Goal: Transaction & Acquisition: Purchase product/service

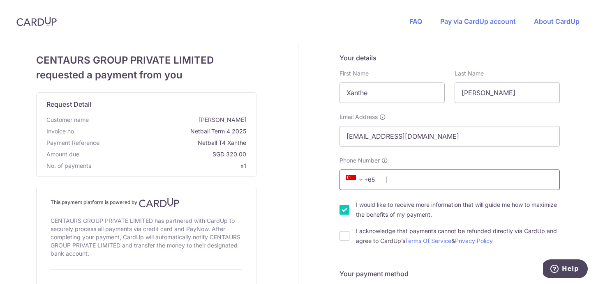
click at [407, 177] on input "Phone Number" at bounding box center [449, 180] width 220 height 21
type input "97540982"
type input "229811"
type input "[STREET_ADDRESS]"
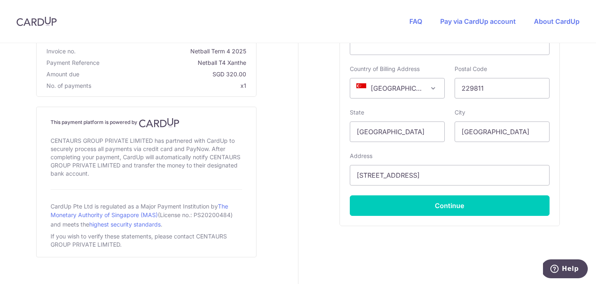
scroll to position [419, 0]
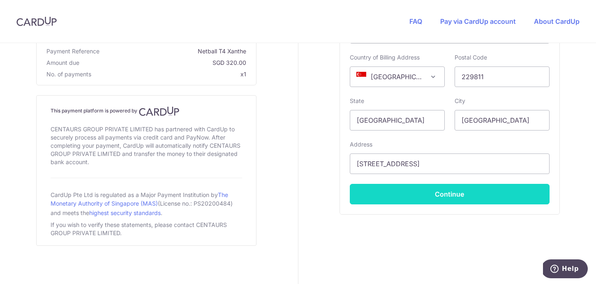
click at [447, 197] on button "Continue" at bounding box center [450, 194] width 200 height 21
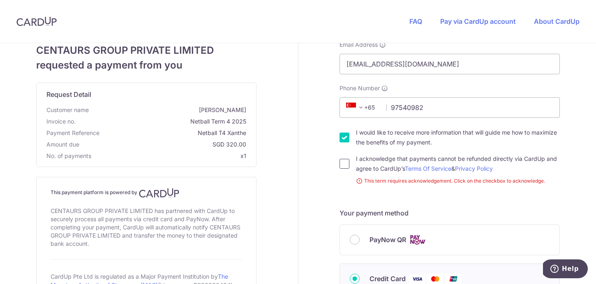
click at [347, 163] on input "I acknowledge that payments cannot be refunded directly via CardUp and agree to…" at bounding box center [344, 164] width 10 height 10
checkbox input "true"
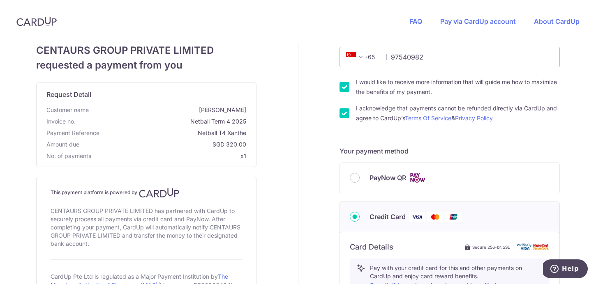
scroll to position [137, 0]
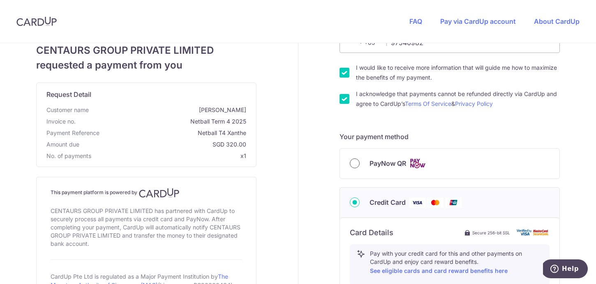
click at [355, 162] on input "PayNow QR" at bounding box center [355, 164] width 10 height 10
radio input "true"
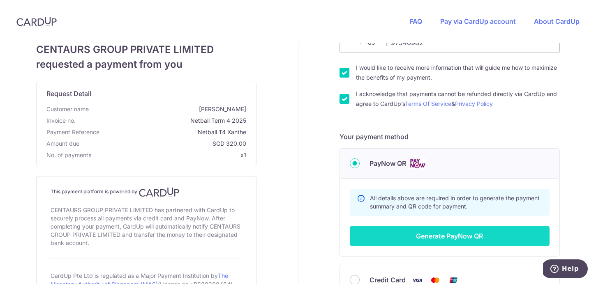
click at [466, 238] on button "Generate PayNow QR" at bounding box center [450, 236] width 200 height 21
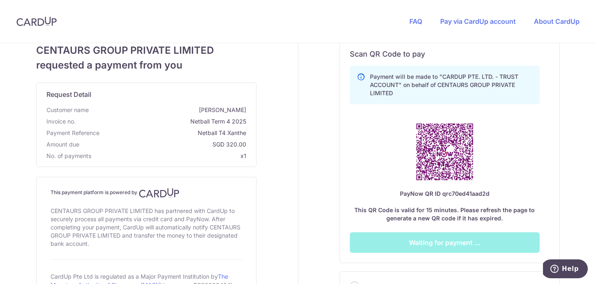
scroll to position [324, 0]
